Goal: Find specific page/section: Find specific page/section

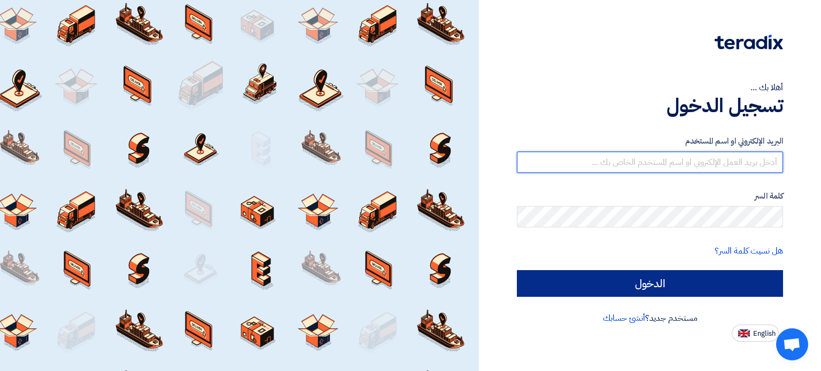
type input "[EMAIL_ADDRESS][DOMAIN_NAME]"
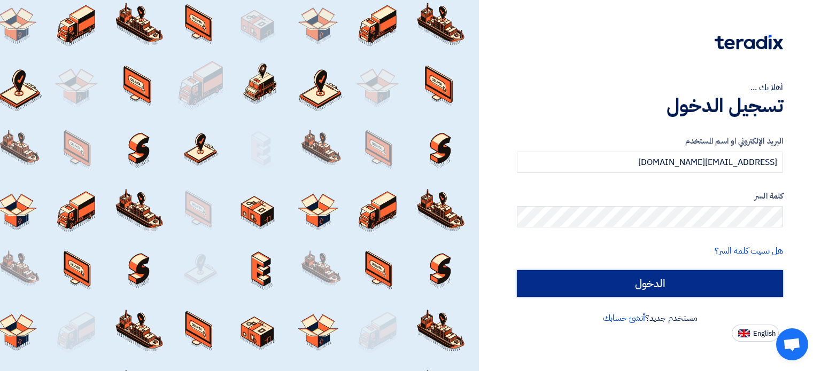
click at [643, 288] on input "الدخول" at bounding box center [650, 283] width 266 height 27
type input "Sign in"
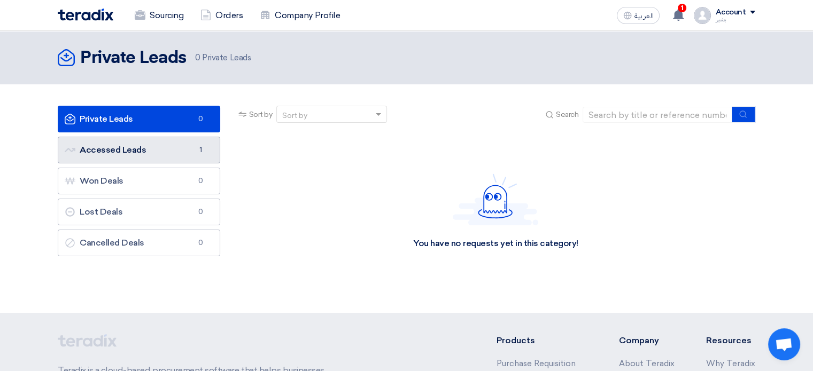
click at [154, 145] on link "Accessed Leads Accessed Leads 1" at bounding box center [139, 150] width 162 height 27
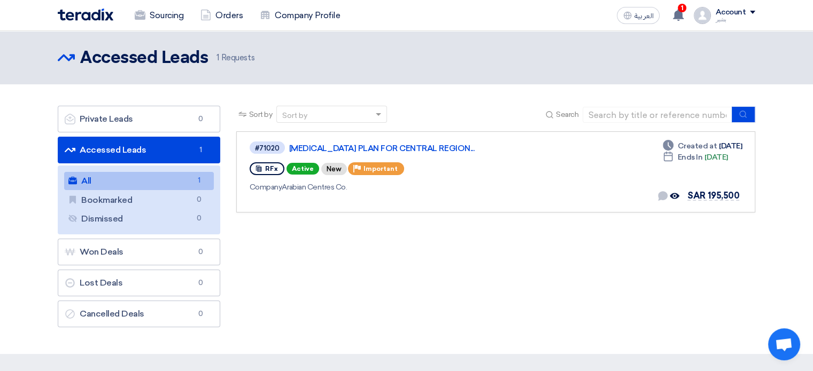
click at [744, 12] on div "Account" at bounding box center [730, 12] width 30 height 9
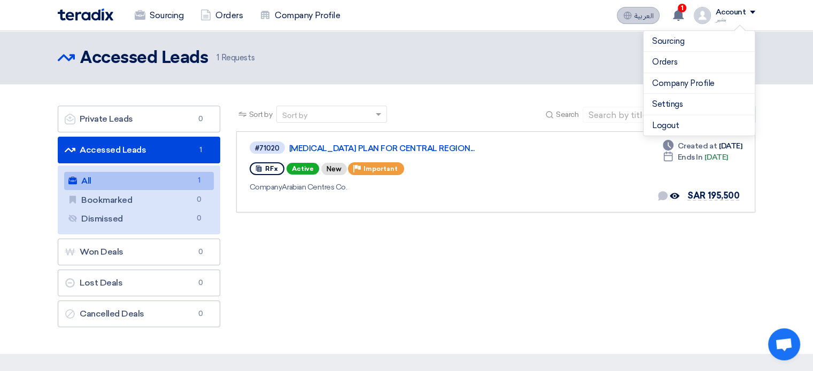
click at [644, 19] on span "العربية" at bounding box center [643, 15] width 19 height 7
